Goal: Information Seeking & Learning: Learn about a topic

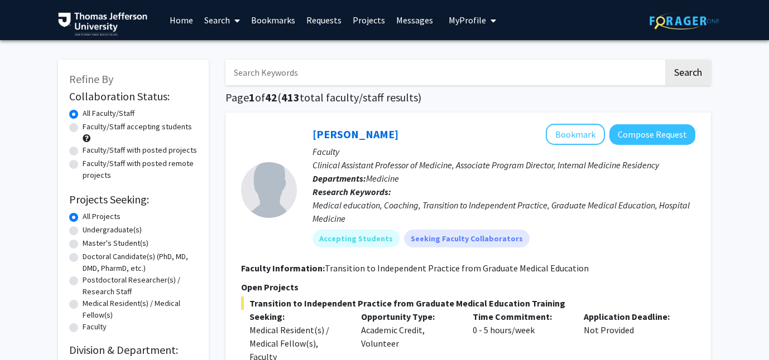
click at [300, 69] on input "Search Keywords" at bounding box center [444, 73] width 438 height 26
type input "[PERSON_NAME]"
click at [665, 60] on button "Search" at bounding box center [688, 73] width 46 height 26
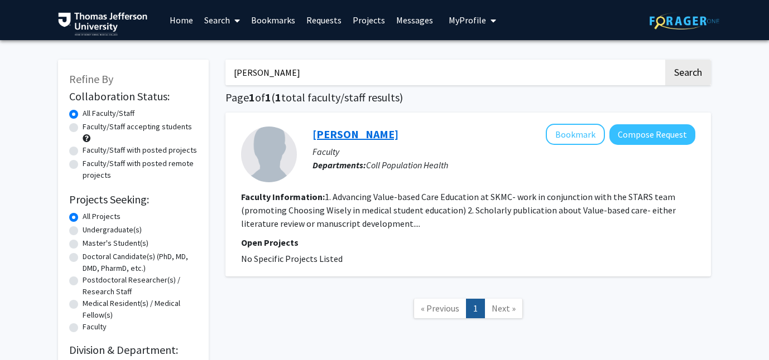
click at [344, 141] on link "[PERSON_NAME]" at bounding box center [355, 134] width 86 height 14
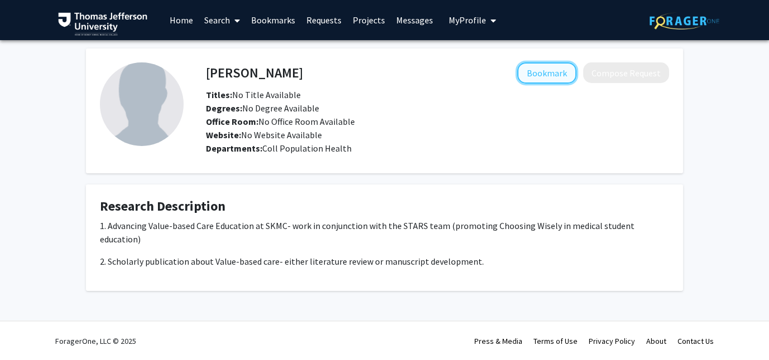
click at [552, 79] on button "Bookmark" at bounding box center [546, 72] width 59 height 21
click at [155, 18] on link at bounding box center [111, 20] width 106 height 39
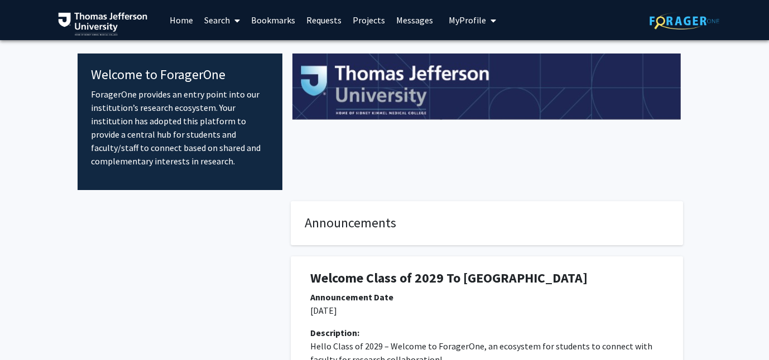
click at [268, 20] on link "Bookmarks" at bounding box center [272, 20] width 55 height 39
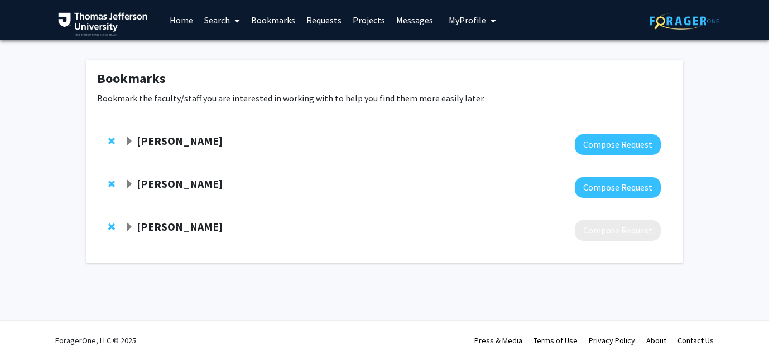
click at [131, 141] on span "Expand David Nash Bookmark" at bounding box center [129, 141] width 9 height 9
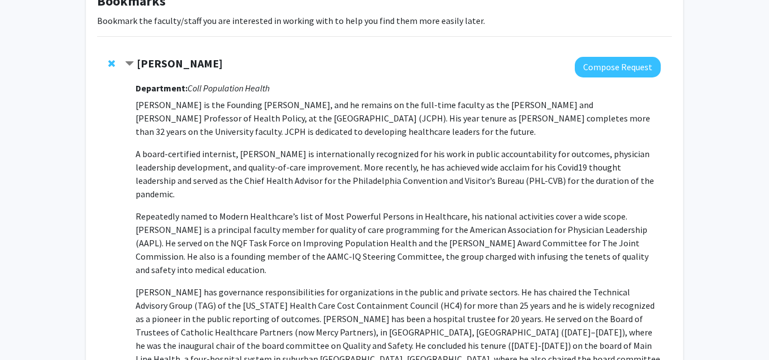
scroll to position [83, 0]
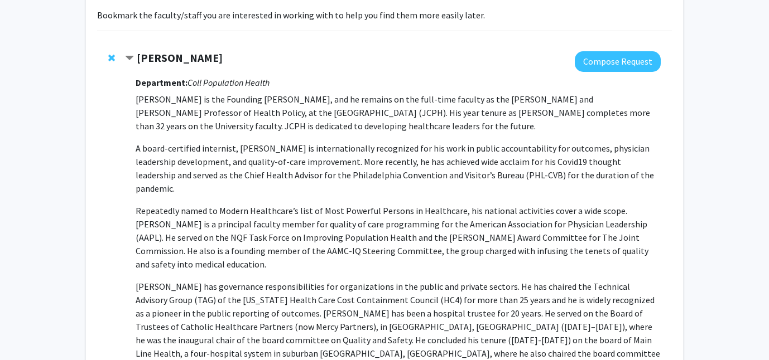
click at [133, 55] on span "Contract David Nash Bookmark" at bounding box center [129, 58] width 9 height 9
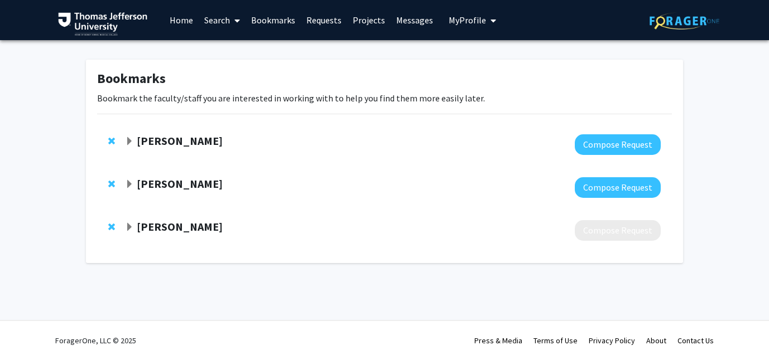
scroll to position [0, 0]
click at [131, 180] on span "Expand Tejal Naik Bookmark" at bounding box center [129, 184] width 9 height 9
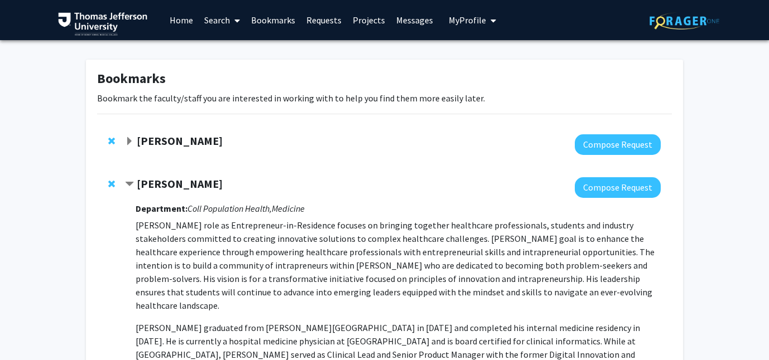
click at [129, 180] on span "Contract Tejal Naik Bookmark" at bounding box center [129, 184] width 9 height 9
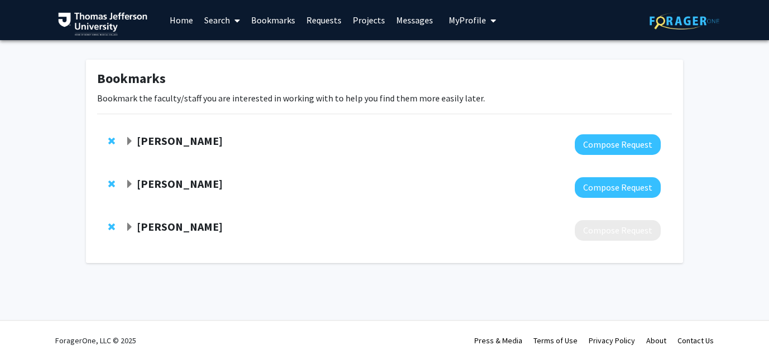
click at [177, 25] on link "Home" at bounding box center [181, 20] width 35 height 39
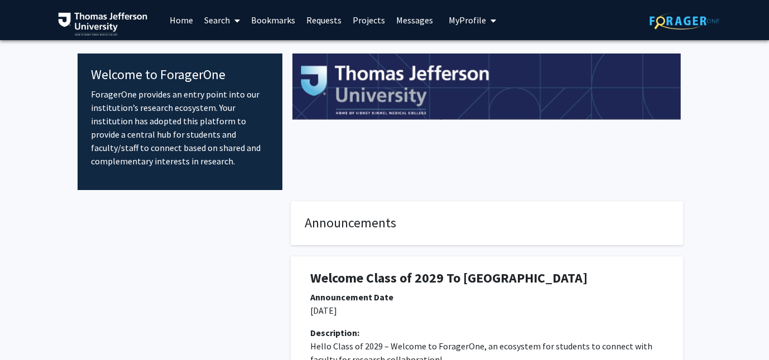
click at [225, 16] on link "Search" at bounding box center [222, 20] width 47 height 39
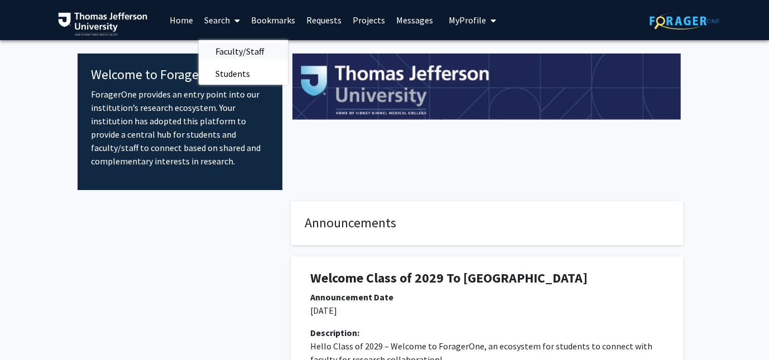
click at [228, 54] on span "Faculty/Staff" at bounding box center [240, 51] width 82 height 22
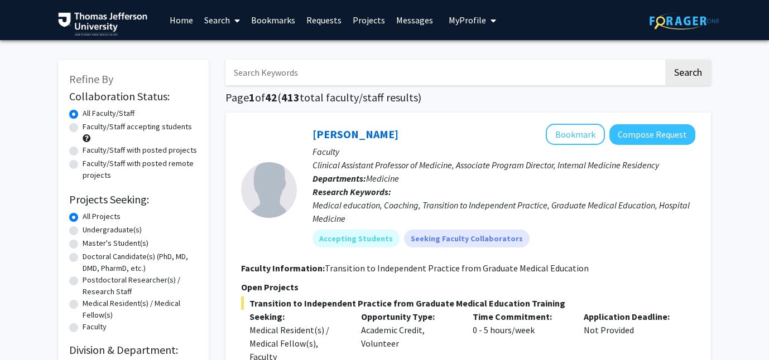
click at [261, 73] on input "Search Keywords" at bounding box center [444, 73] width 438 height 26
click at [665, 60] on button "Search" at bounding box center [688, 73] width 46 height 26
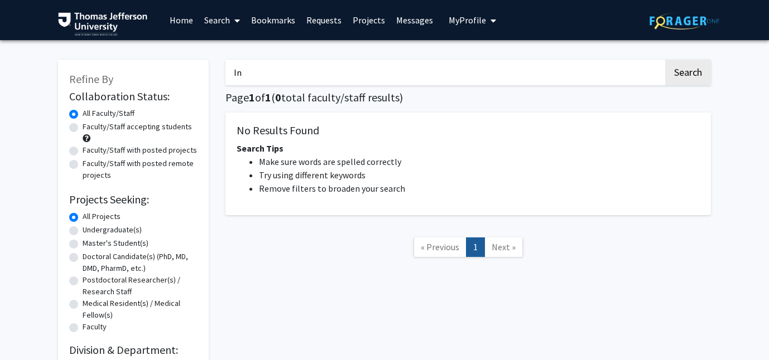
type input "I"
click at [665, 60] on button "Search" at bounding box center [688, 73] width 46 height 26
type input "i"
type input "economics"
click at [665, 60] on button "Search" at bounding box center [688, 73] width 46 height 26
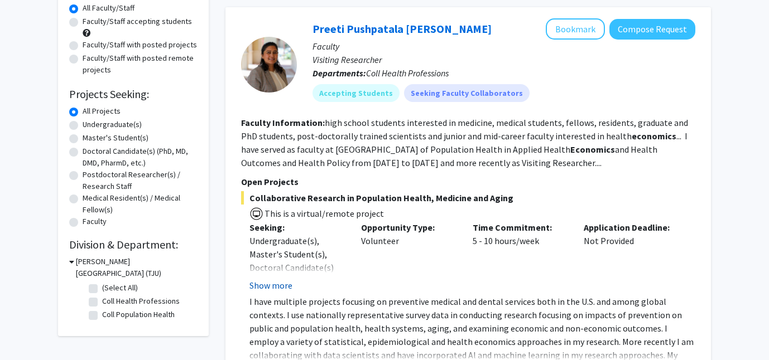
scroll to position [108, 0]
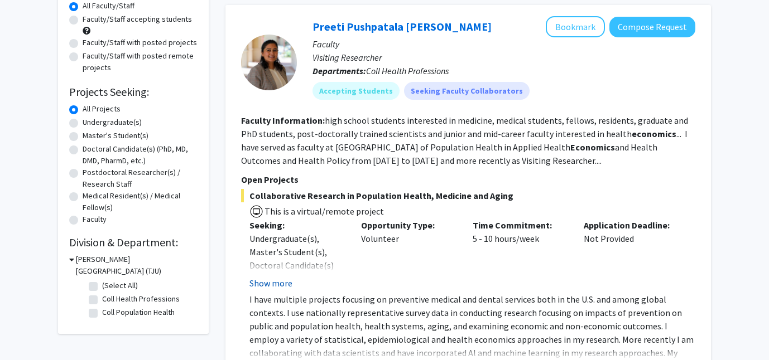
click at [277, 283] on button "Show more" at bounding box center [270, 283] width 43 height 13
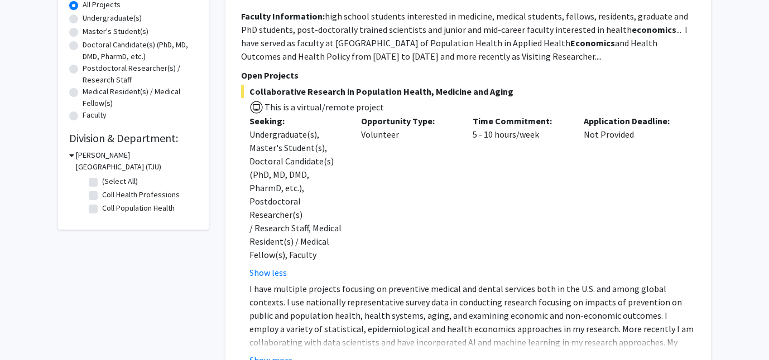
scroll to position [273, 0]
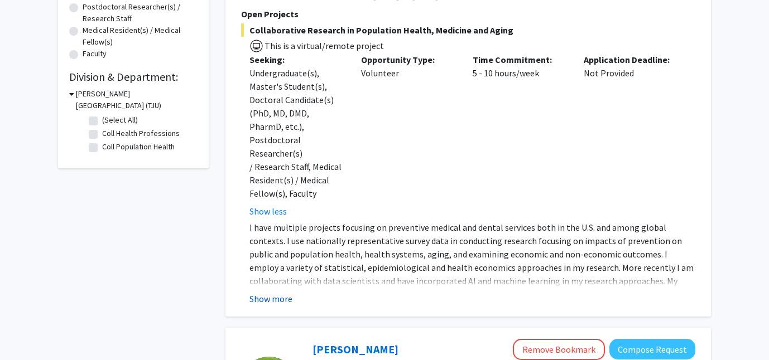
click at [273, 292] on button "Show more" at bounding box center [270, 298] width 43 height 13
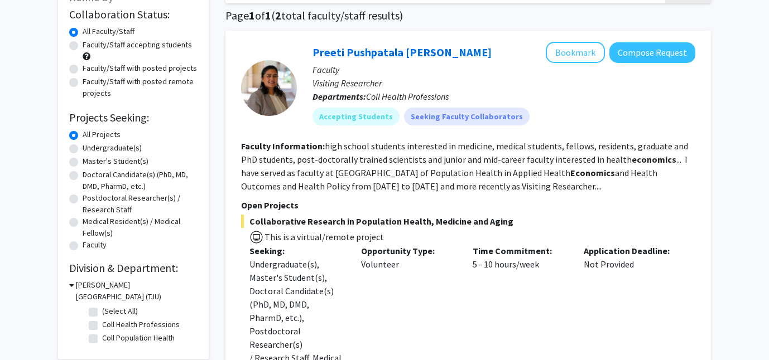
scroll to position [77, 0]
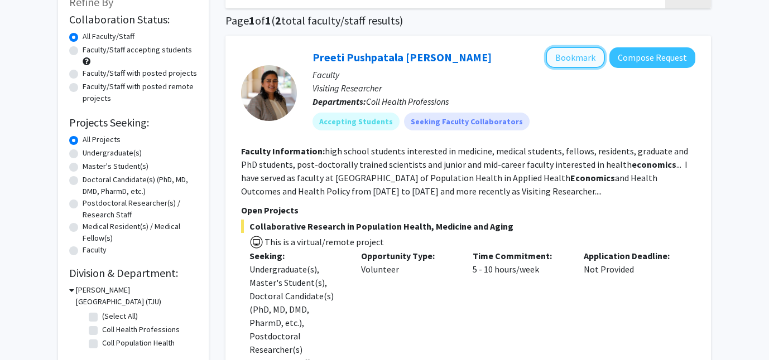
click at [559, 57] on button "Bookmark" at bounding box center [575, 57] width 59 height 21
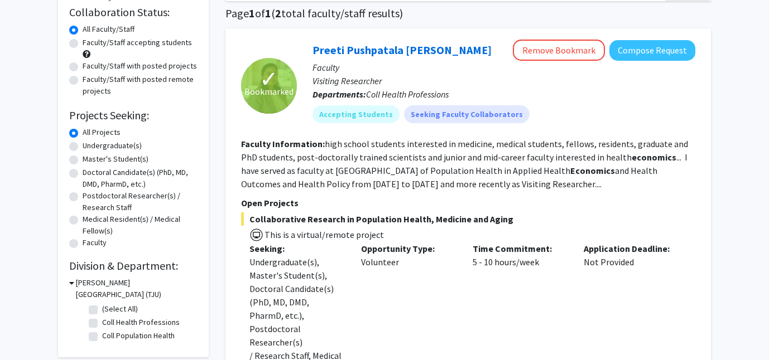
scroll to position [0, 0]
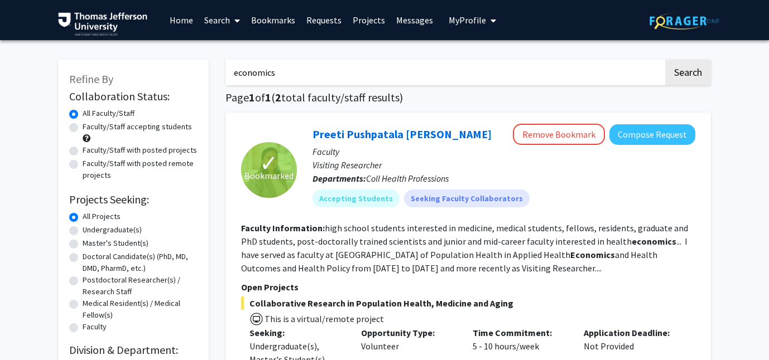
drag, startPoint x: 272, startPoint y: 70, endPoint x: 231, endPoint y: 70, distance: 41.3
click at [231, 70] on input "economics" at bounding box center [444, 73] width 438 height 26
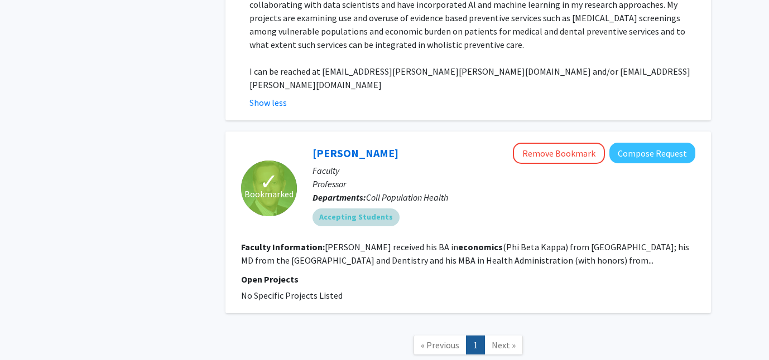
scroll to position [551, 0]
click at [377, 272] on p "Open Projects" at bounding box center [468, 278] width 454 height 13
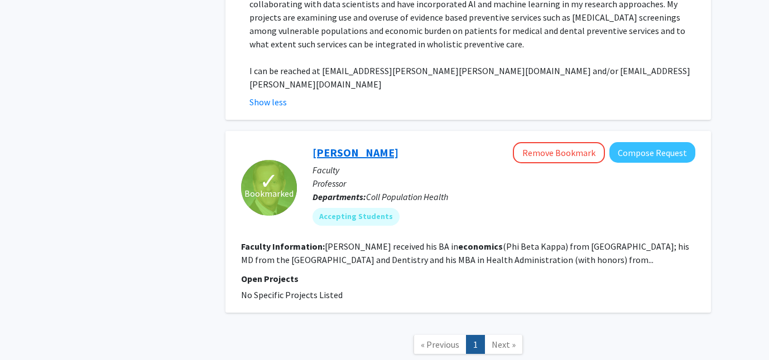
click at [320, 146] on link "[PERSON_NAME]" at bounding box center [355, 153] width 86 height 14
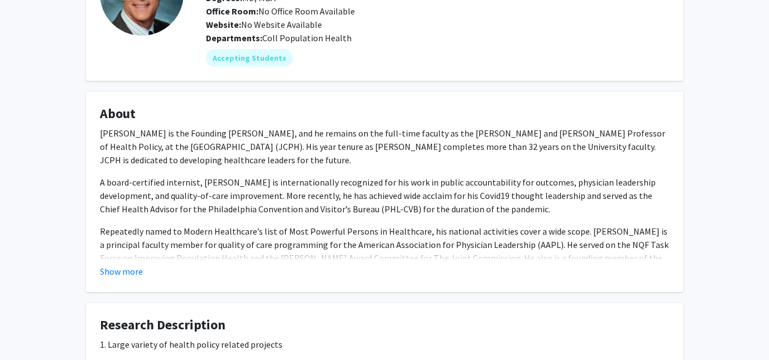
scroll to position [111, 0]
click at [107, 273] on button "Show more" at bounding box center [121, 270] width 43 height 13
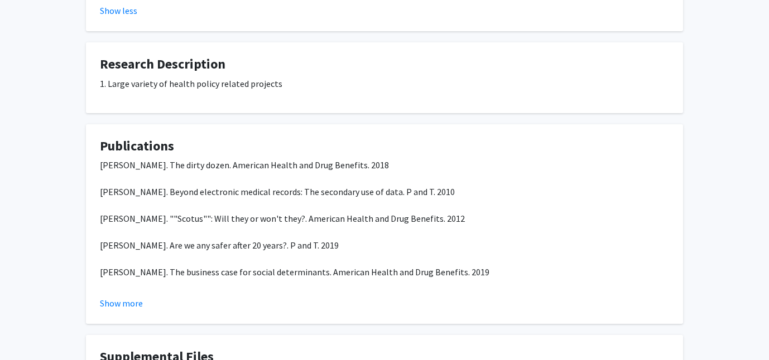
scroll to position [846, 0]
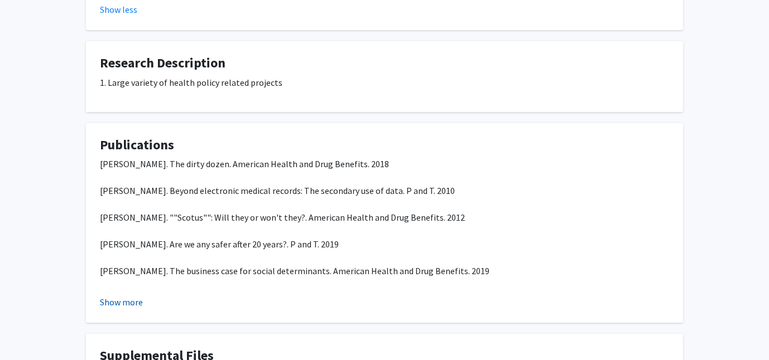
click at [131, 296] on button "Show more" at bounding box center [121, 302] width 43 height 13
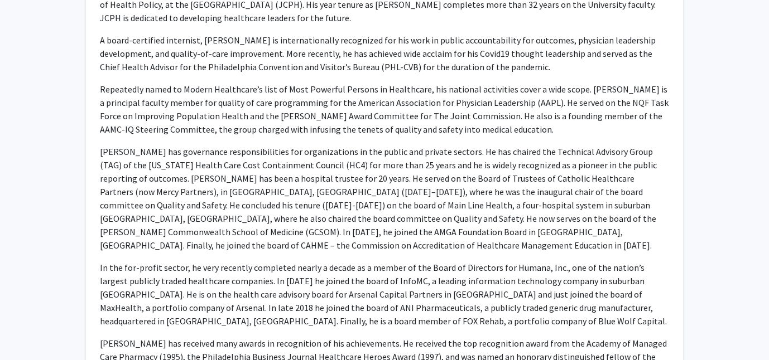
scroll to position [0, 0]
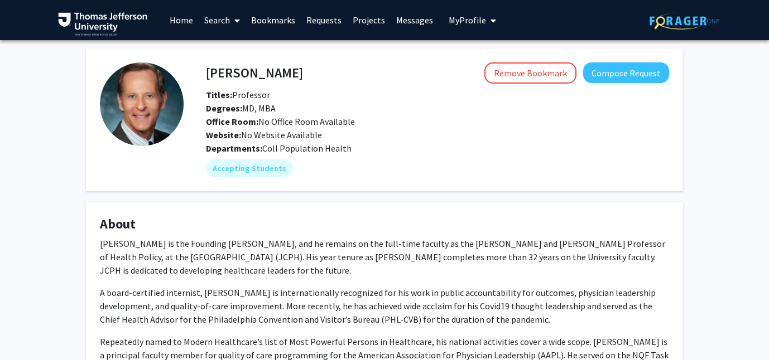
click at [176, 24] on link "Home" at bounding box center [181, 20] width 35 height 39
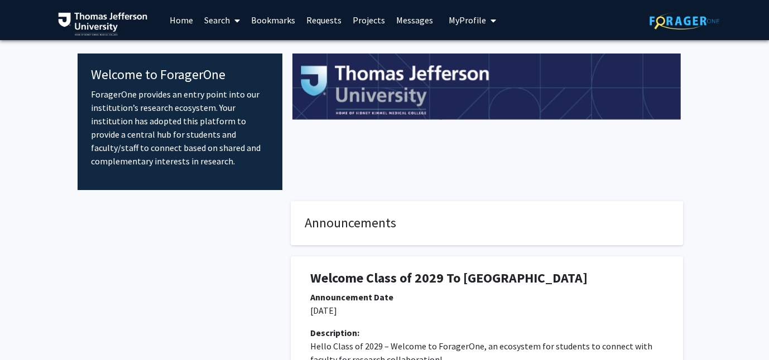
click at [223, 26] on link "Search" at bounding box center [222, 20] width 47 height 39
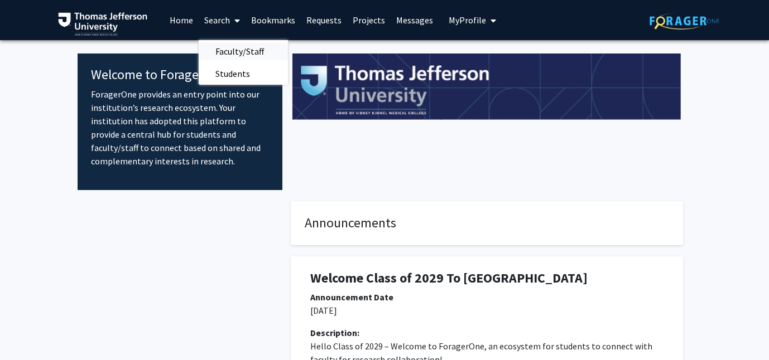
click at [220, 45] on span "Faculty/Staff" at bounding box center [240, 51] width 82 height 22
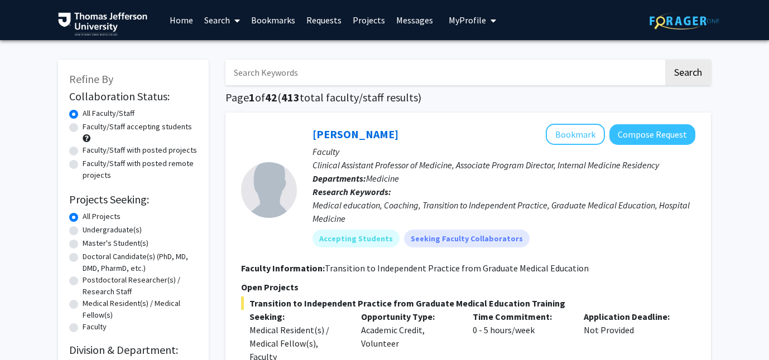
click at [268, 75] on input "Search Keywords" at bounding box center [444, 73] width 438 height 26
click at [665, 60] on button "Search" at bounding box center [688, 73] width 46 height 26
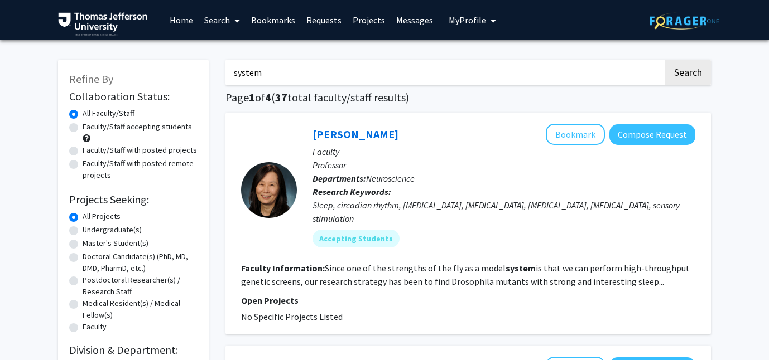
click at [234, 73] on input "system" at bounding box center [444, 73] width 438 height 26
click at [665, 60] on button "Search" at bounding box center [688, 73] width 46 height 26
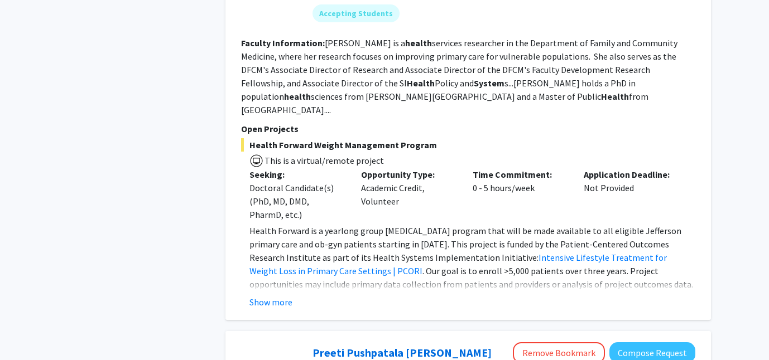
scroll to position [567, 0]
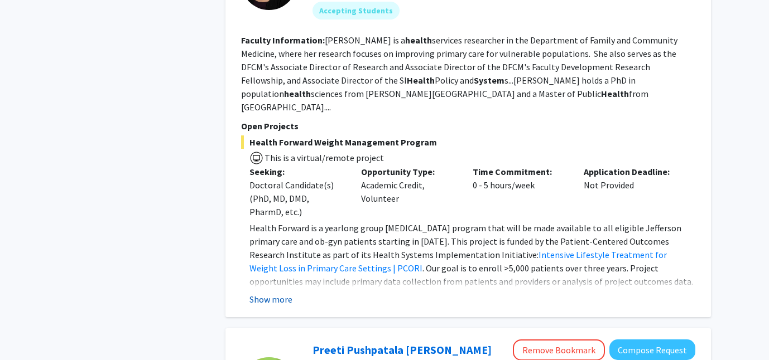
click at [273, 293] on button "Show more" at bounding box center [270, 299] width 43 height 13
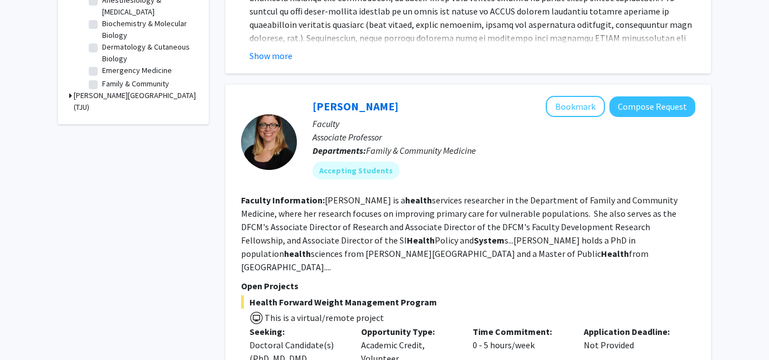
scroll to position [0, 0]
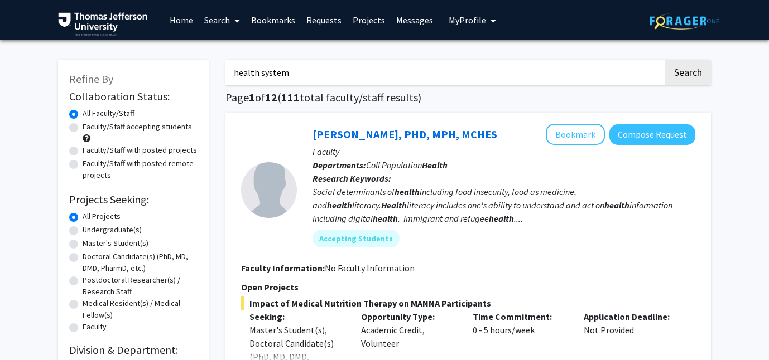
drag, startPoint x: 297, startPoint y: 70, endPoint x: 215, endPoint y: 72, distance: 82.0
type input "quality improvement"
click at [665, 60] on button "Search" at bounding box center [688, 73] width 46 height 26
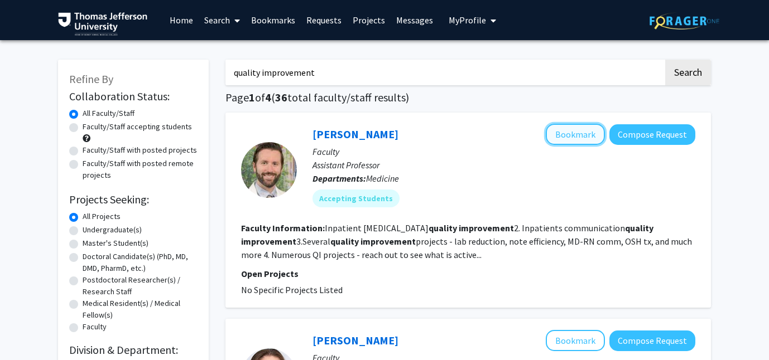
click at [559, 133] on button "Bookmark" at bounding box center [575, 134] width 59 height 21
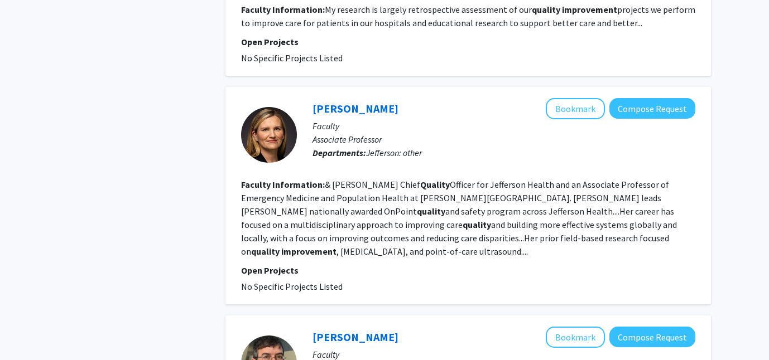
scroll to position [1553, 0]
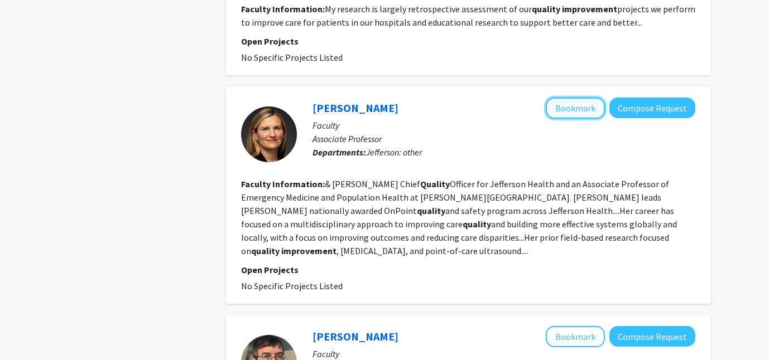
click at [564, 102] on button "Bookmark" at bounding box center [575, 108] width 59 height 21
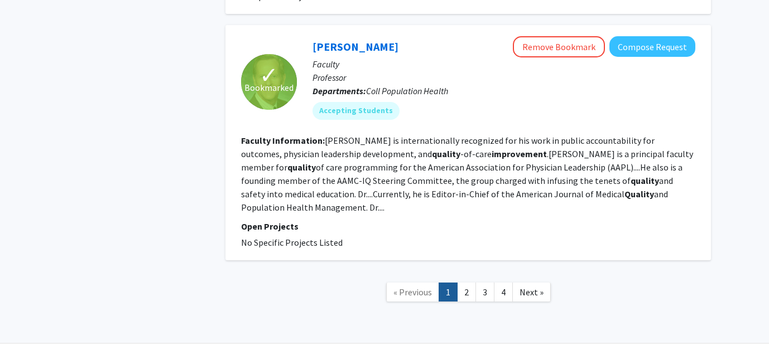
scroll to position [2029, 0]
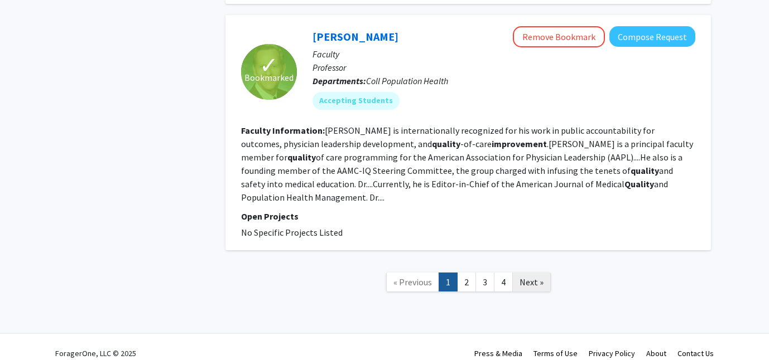
click at [534, 277] on span "Next »" at bounding box center [531, 282] width 24 height 11
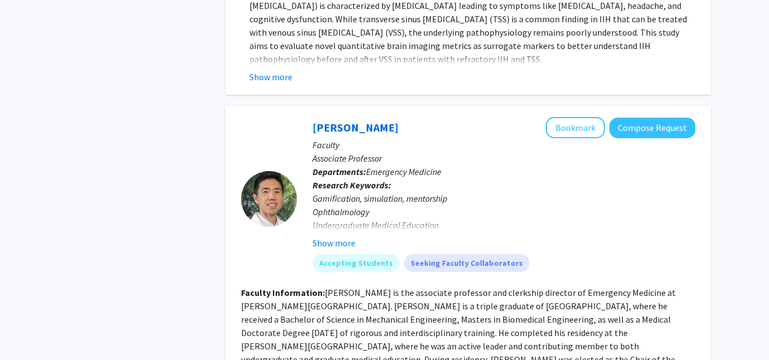
scroll to position [887, 0]
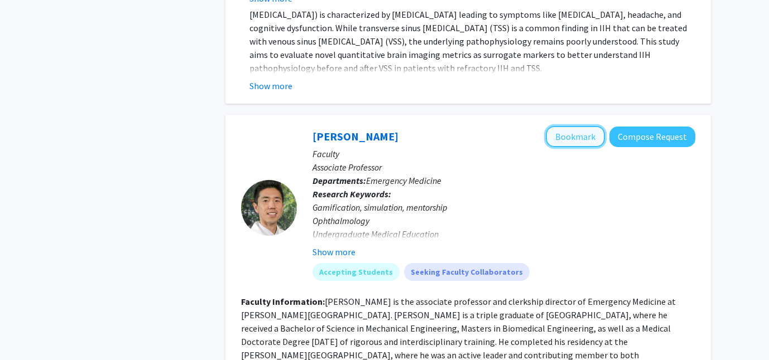
click at [561, 147] on button "Bookmark" at bounding box center [575, 136] width 59 height 21
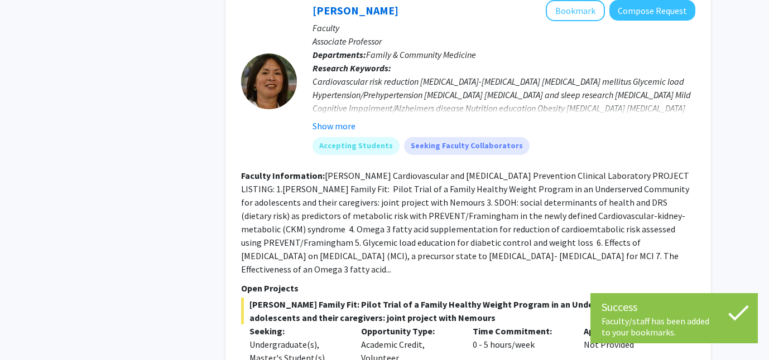
scroll to position [2522, 0]
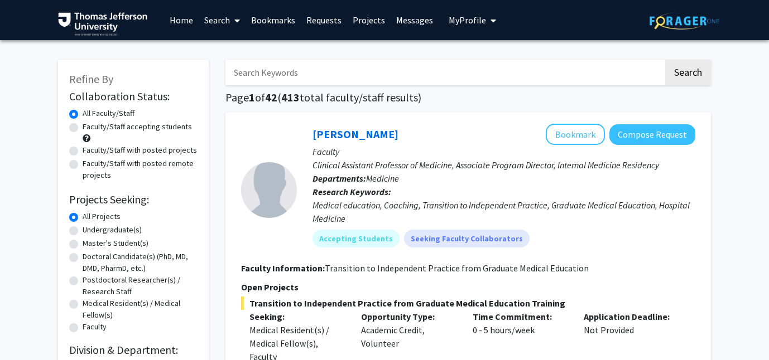
click at [340, 72] on input "Search Keywords" at bounding box center [444, 73] width 438 height 26
type input "administration"
click at [665, 60] on button "Search" at bounding box center [688, 73] width 46 height 26
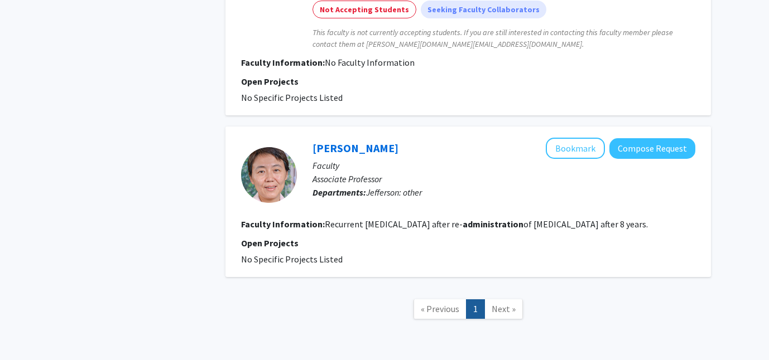
scroll to position [858, 0]
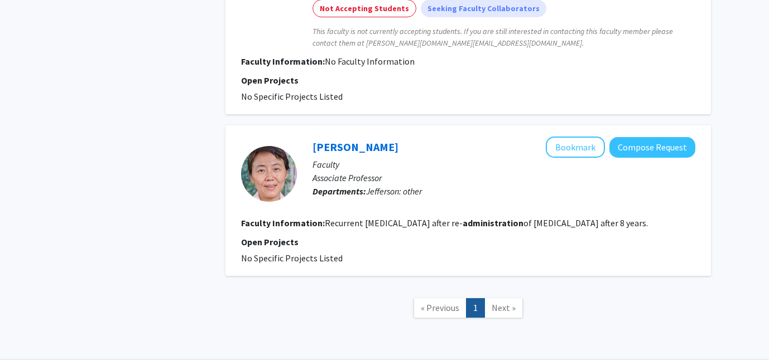
click at [496, 307] on span "Next »" at bounding box center [503, 307] width 24 height 11
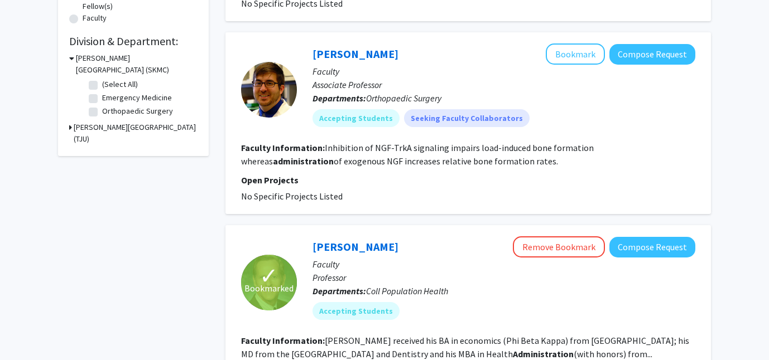
scroll to position [0, 0]
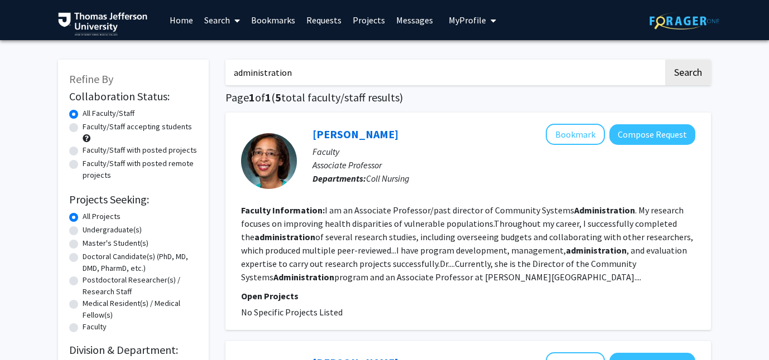
drag, startPoint x: 292, startPoint y: 73, endPoint x: 199, endPoint y: 73, distance: 92.6
click at [665, 60] on button "Search" at bounding box center [688, 73] width 46 height 26
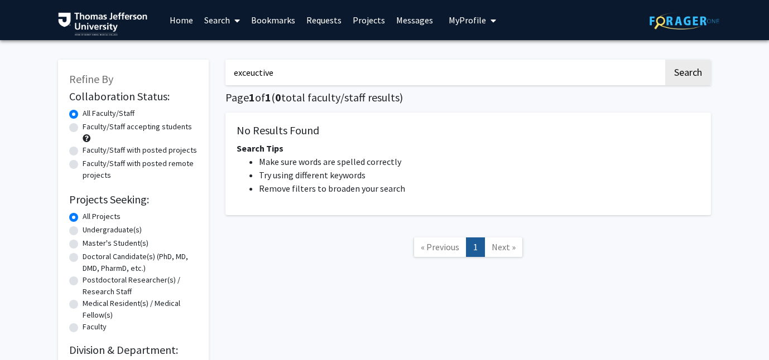
click at [243, 74] on input "exceuctive" at bounding box center [444, 73] width 438 height 26
click at [665, 60] on button "Search" at bounding box center [688, 73] width 46 height 26
click at [277, 73] on input "execuctive" at bounding box center [444, 73] width 438 height 26
click at [260, 74] on input "execuctive" at bounding box center [444, 73] width 438 height 26
type input "executive"
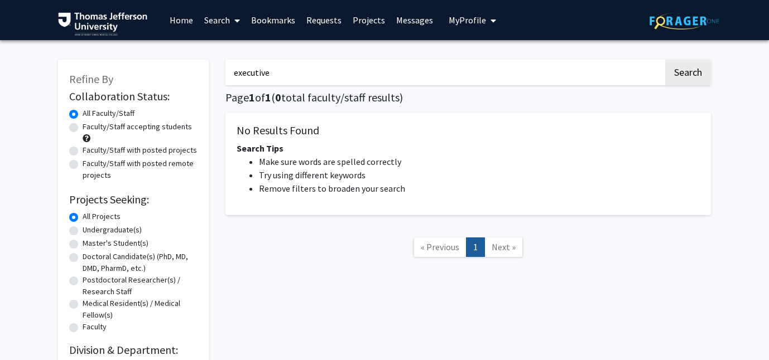
click at [665, 60] on button "Search" at bounding box center [688, 73] width 46 height 26
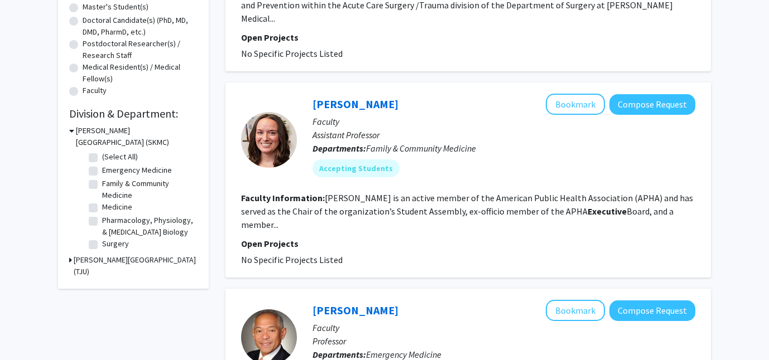
scroll to position [238, 0]
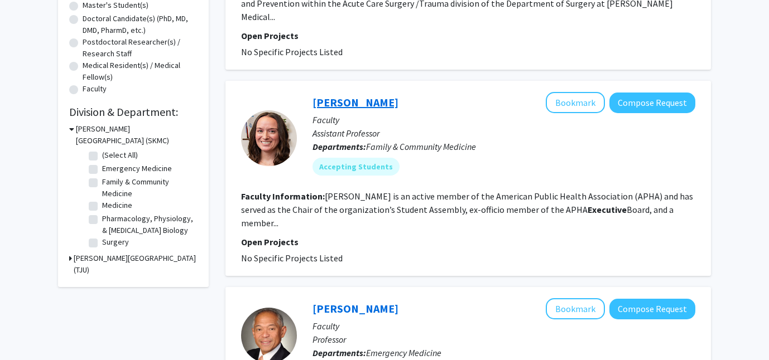
click at [332, 95] on link "Allison Casola" at bounding box center [355, 102] width 86 height 14
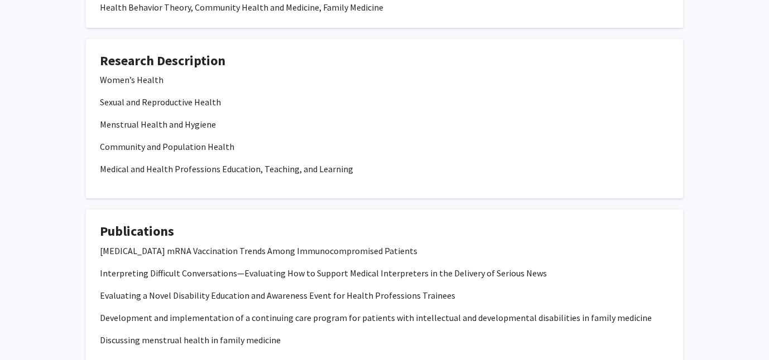
scroll to position [157, 0]
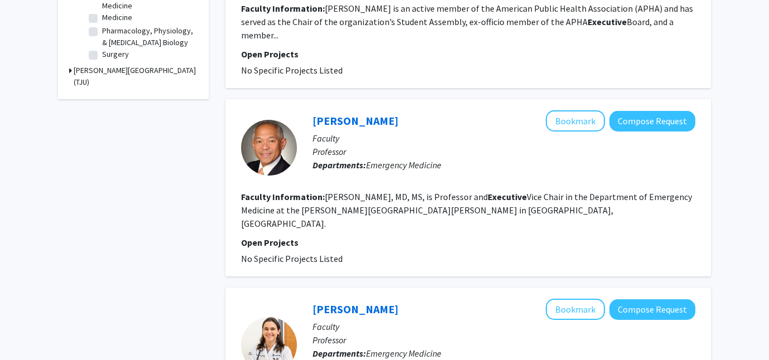
scroll to position [360, 0]
